Goal: Information Seeking & Learning: Learn about a topic

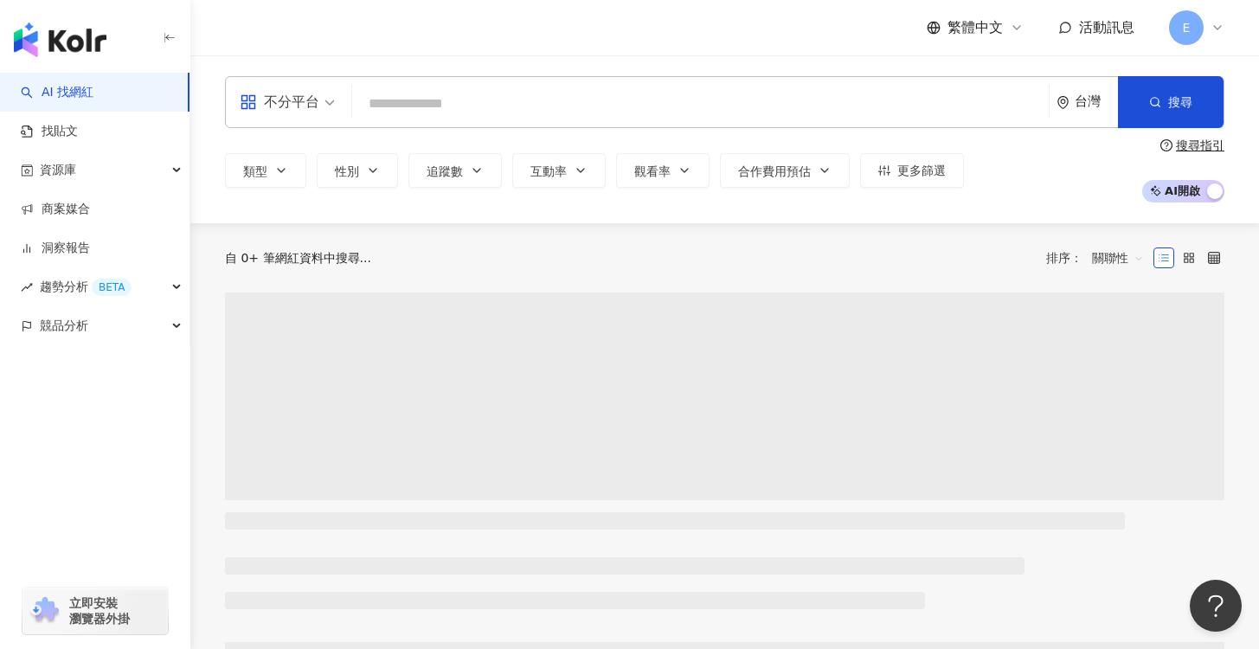
click at [413, 108] on input "search" at bounding box center [700, 103] width 683 height 33
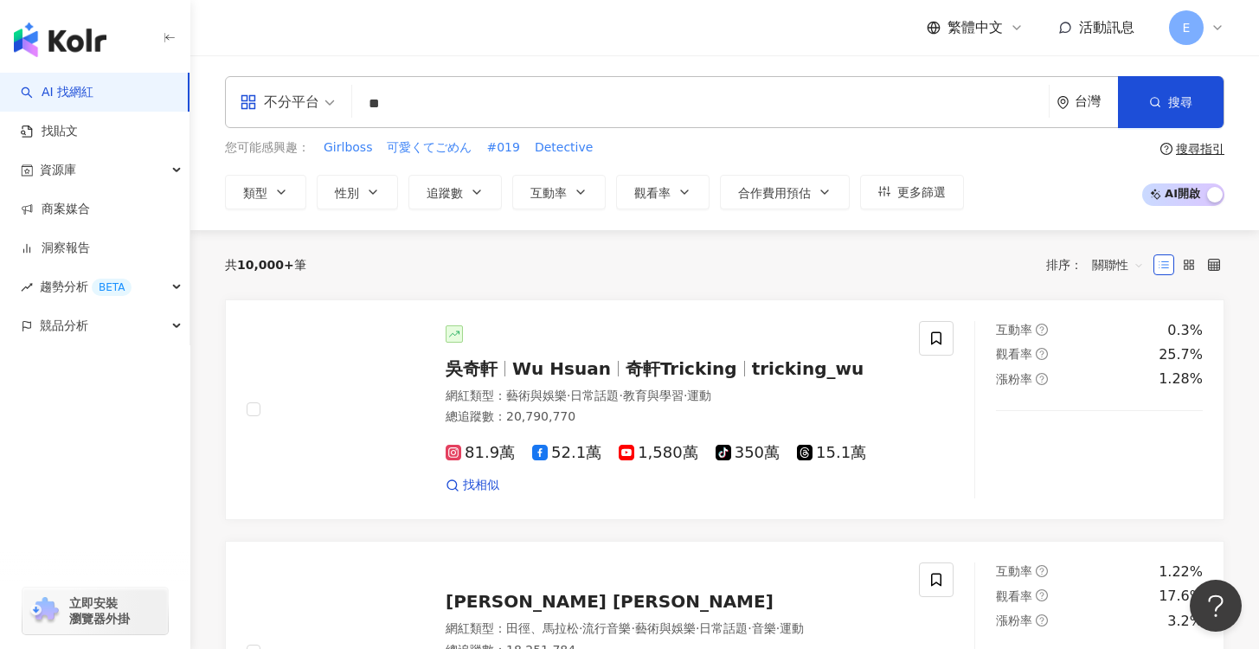
type input "*"
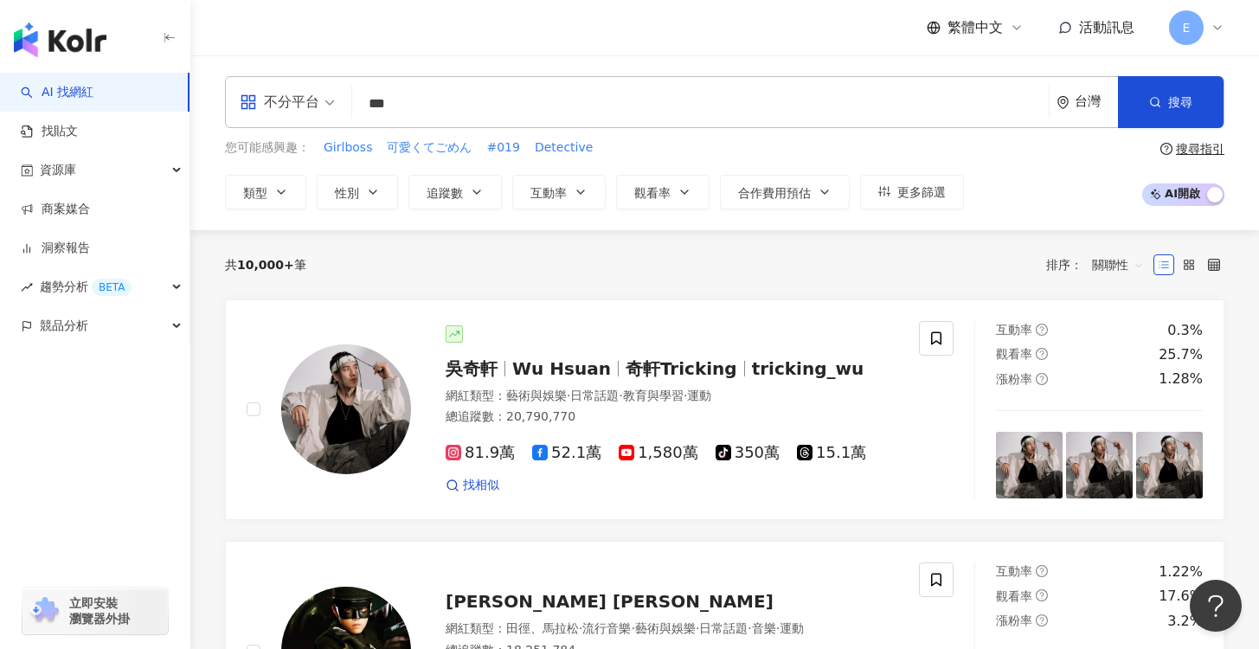
type input "*"
type input "*****"
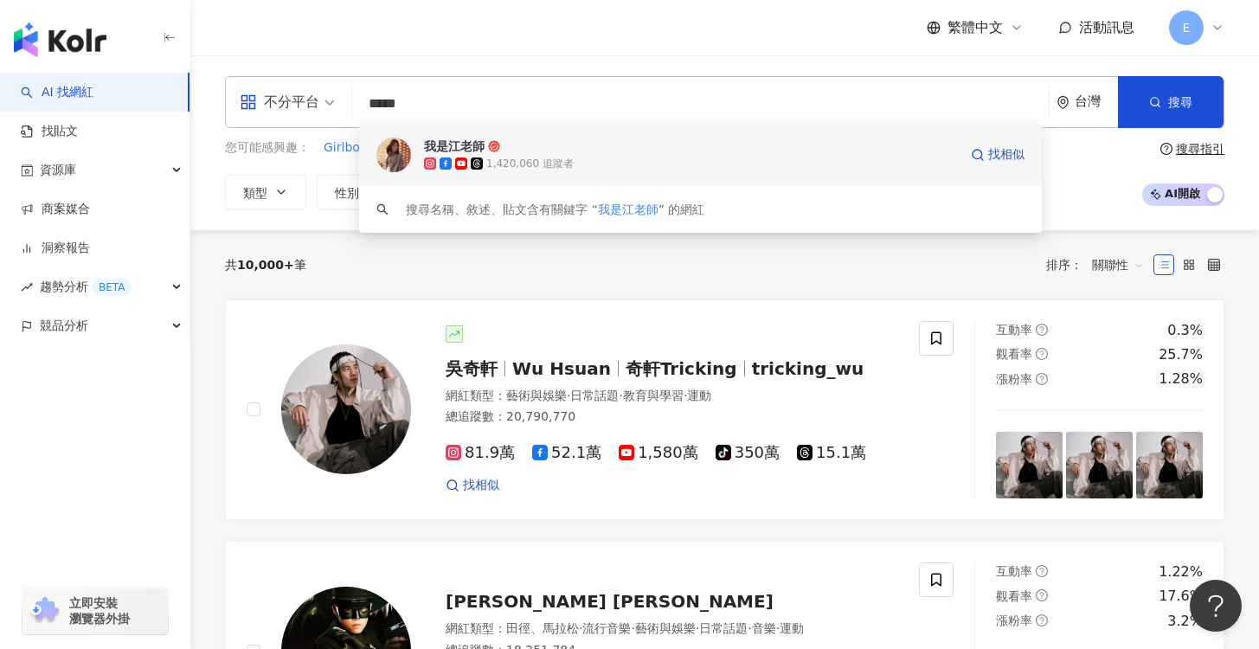
click at [546, 158] on div "1,420,060 追蹤者" at bounding box center [529, 164] width 87 height 15
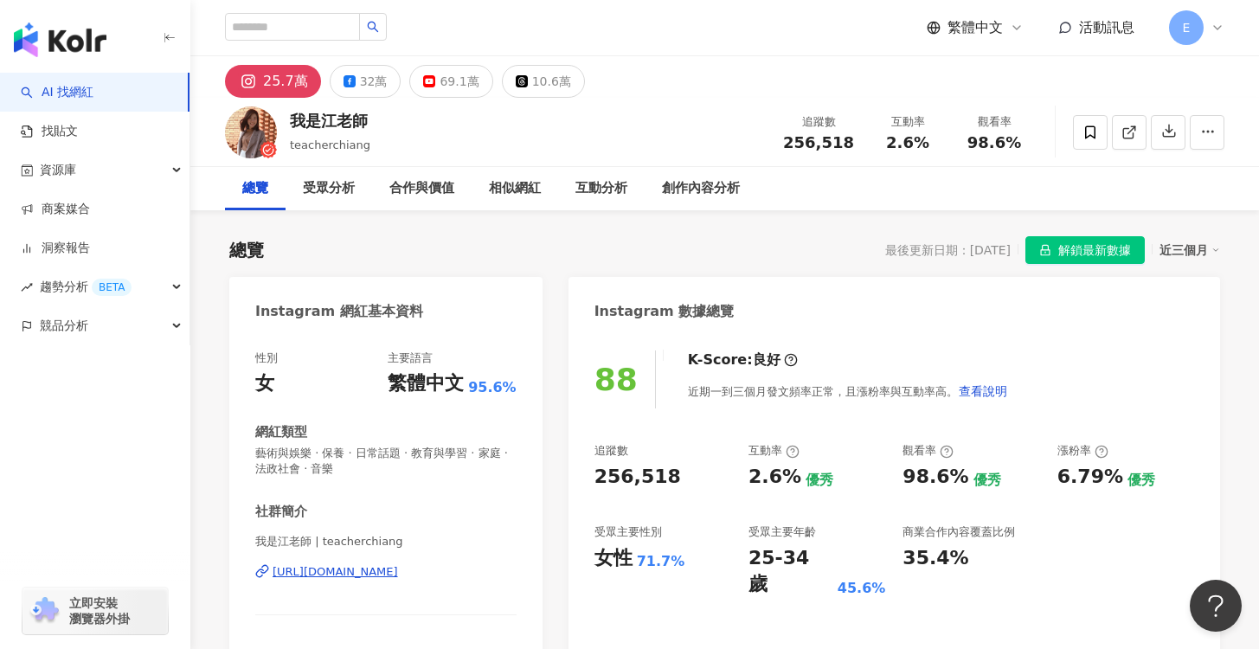
click at [808, 238] on div "總覽 最後更新日期：[DATE] 解鎖最新數據 近三個月" at bounding box center [724, 250] width 991 height 28
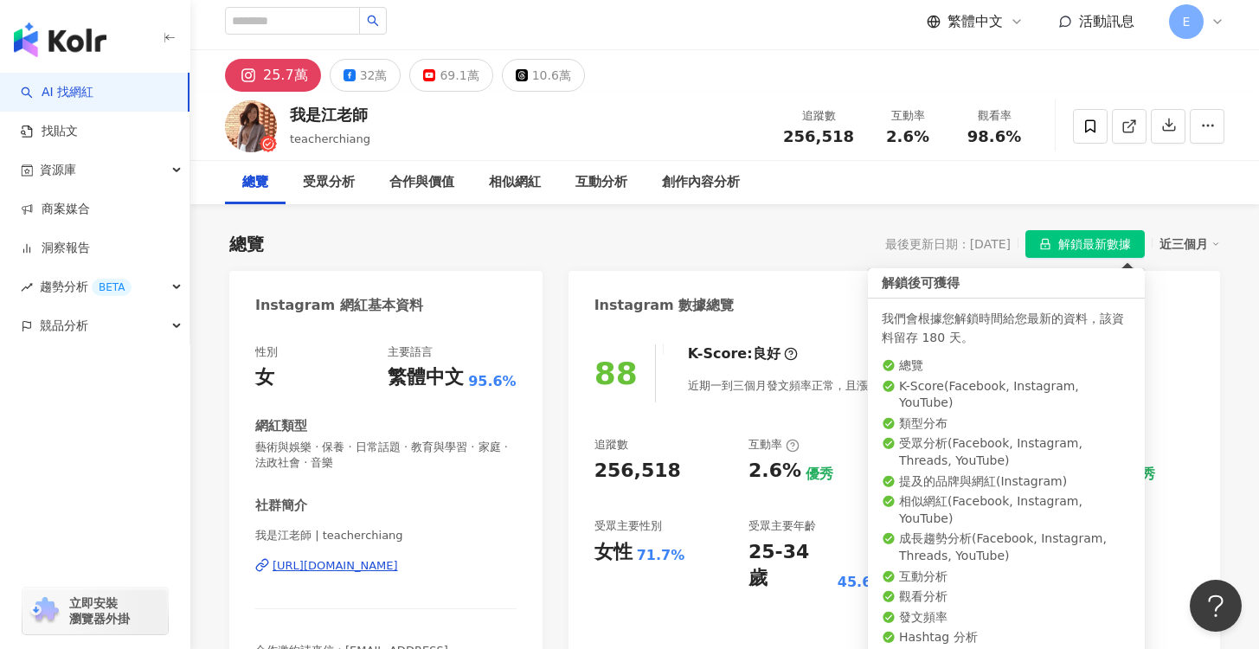
click at [1057, 248] on button "解鎖最新數據" at bounding box center [1085, 244] width 119 height 28
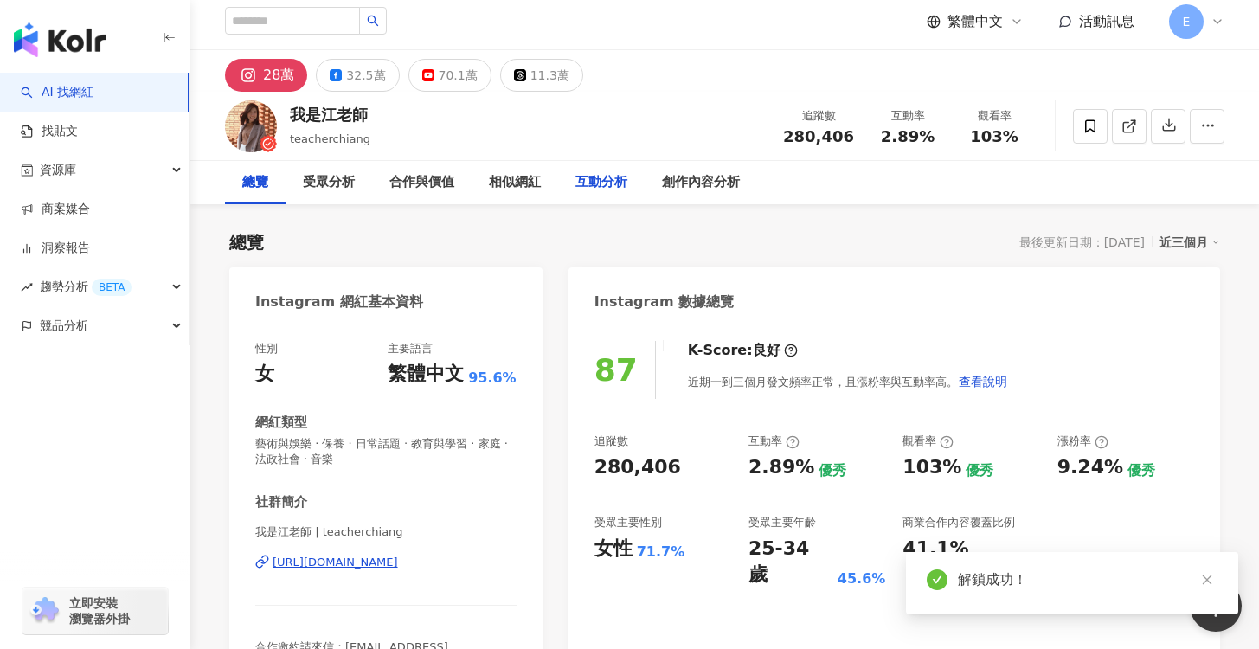
click at [603, 189] on div "互動分析" at bounding box center [602, 182] width 52 height 21
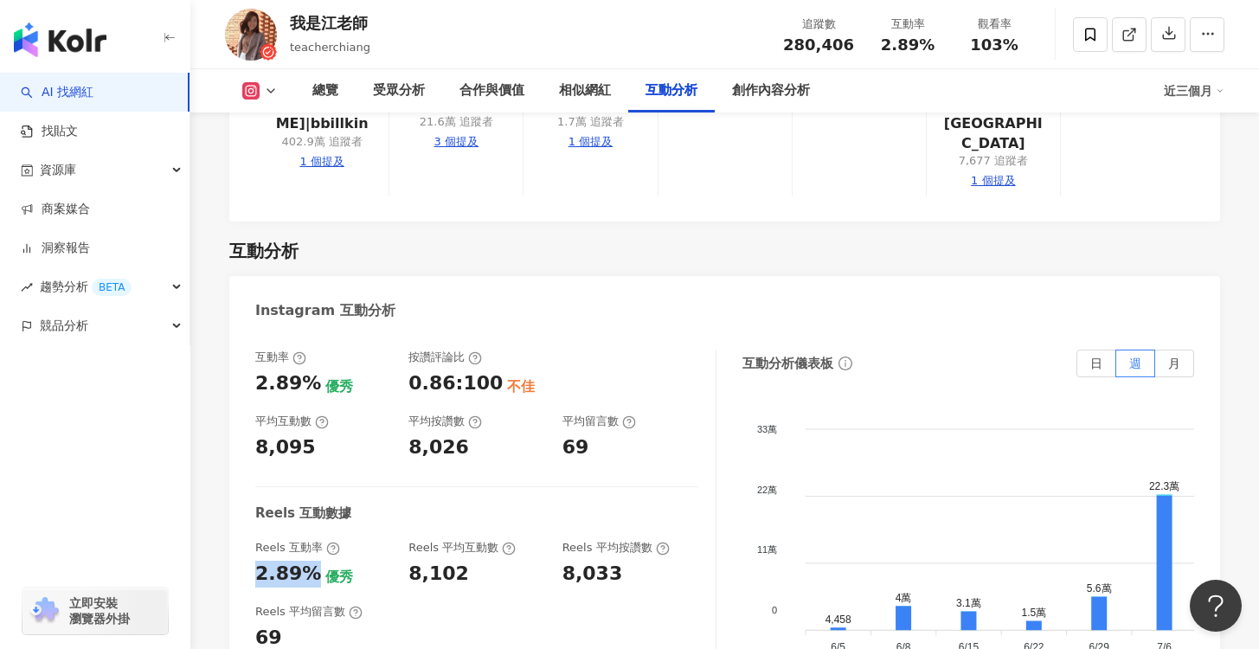
drag, startPoint x: 308, startPoint y: 466, endPoint x: 239, endPoint y: 466, distance: 69.2
click at [239, 466] on div "互動率 2.89% 優秀 按讚評論比 0.86:100 不佳 平均互動數 8,095 平均按讚數 8,026 平均留言數 69 Reels 互動數據 Reel…" at bounding box center [724, 527] width 991 height 390
